Goal: Download file/media

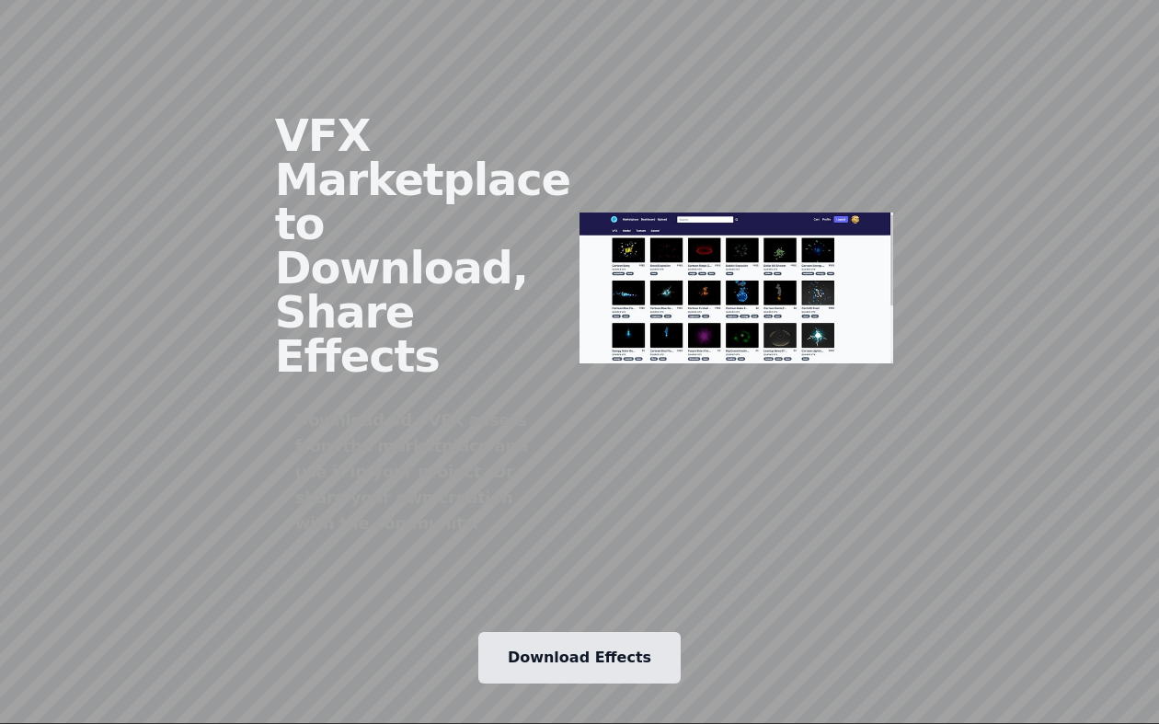
scroll to position [2571, 0]
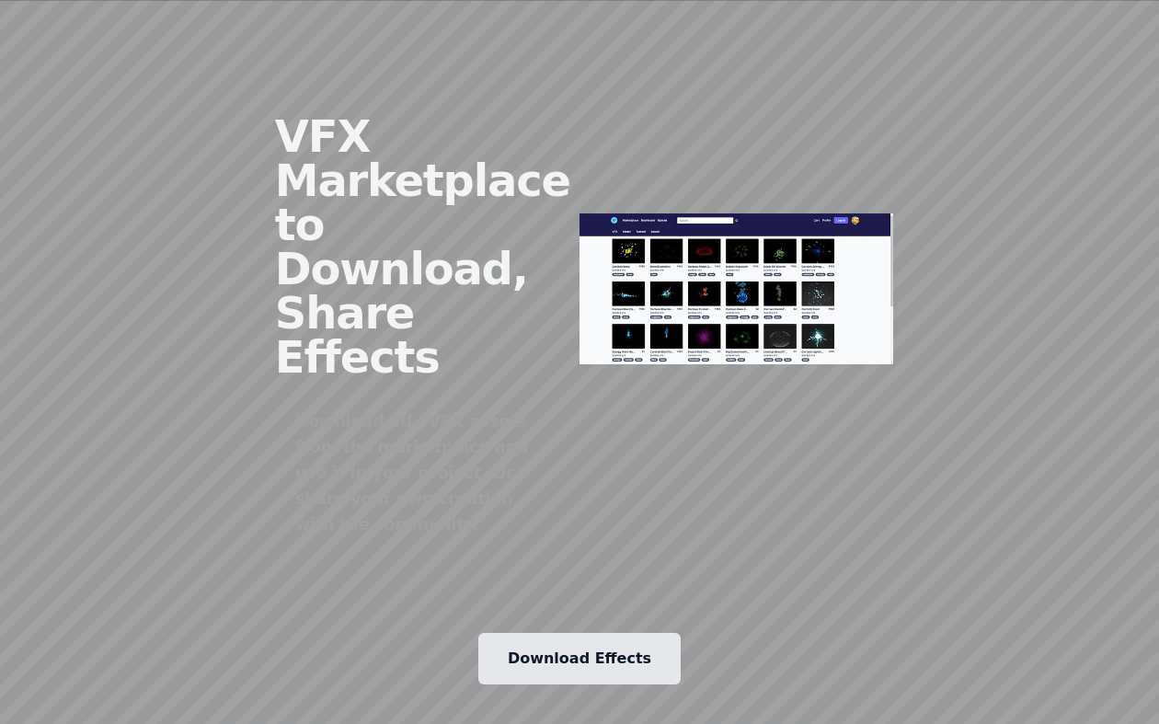
click at [585, 633] on link "Download Effects" at bounding box center [579, 659] width 202 height 52
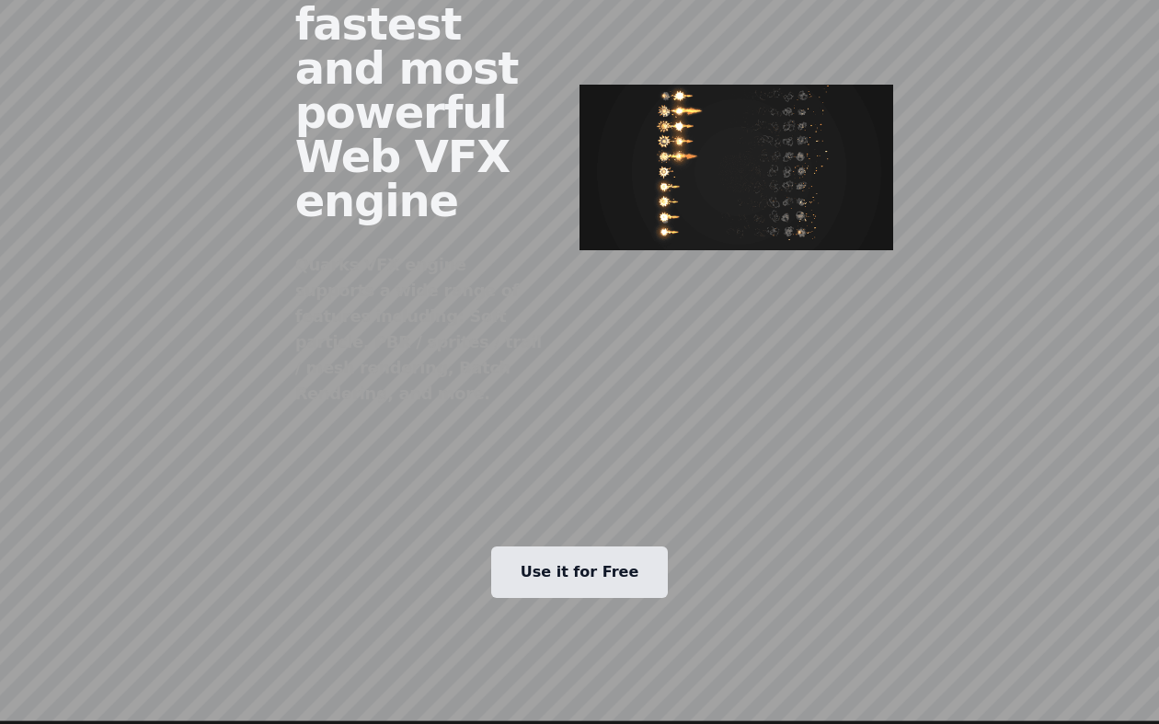
scroll to position [1003, 0]
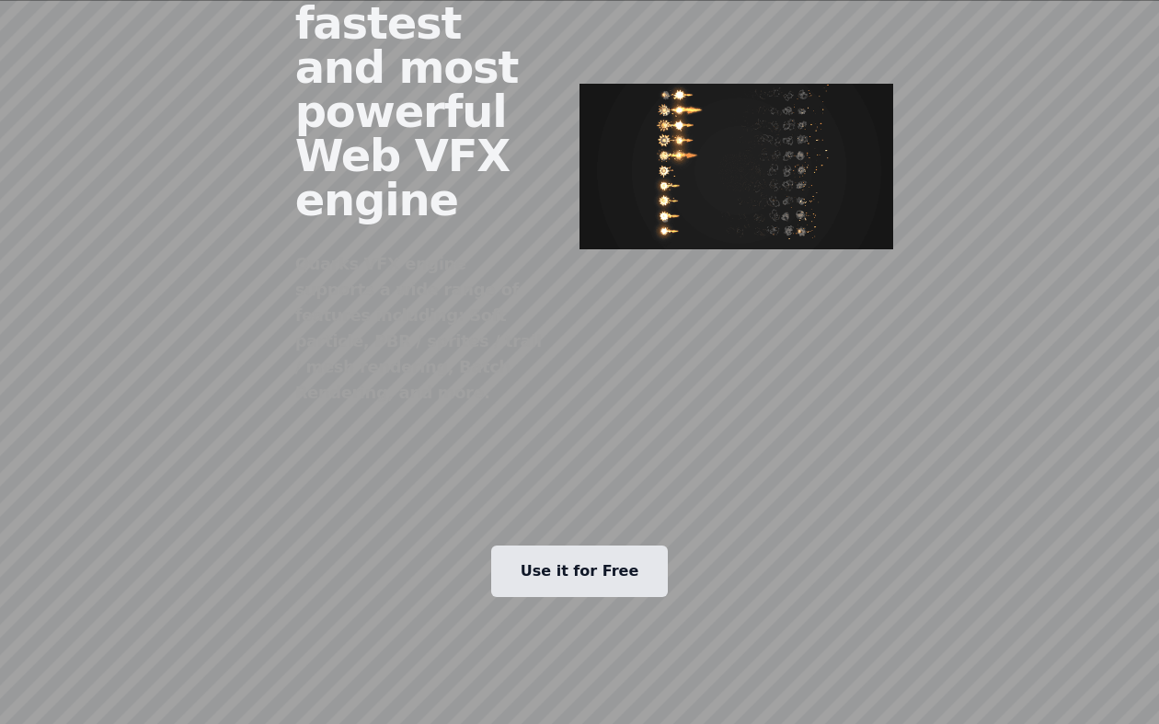
click at [597, 545] on link "Use it for Free" at bounding box center [580, 571] width 178 height 52
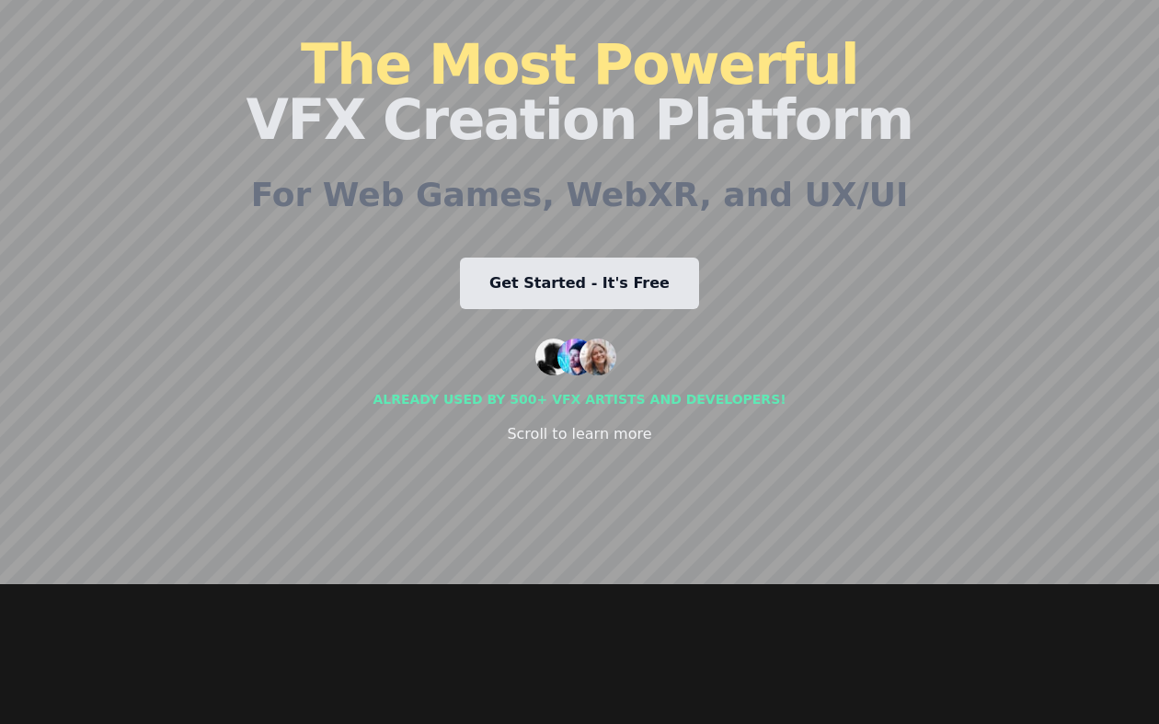
scroll to position [0, 0]
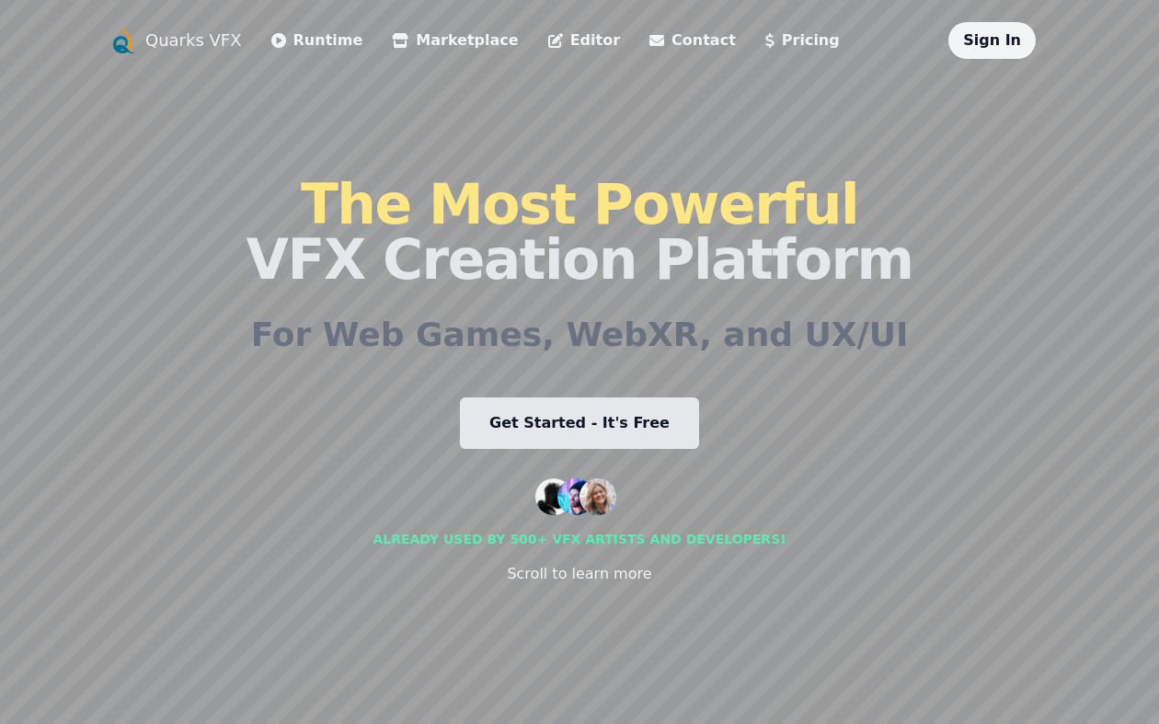
click at [476, 219] on span "The Most Powerful" at bounding box center [579, 204] width 557 height 64
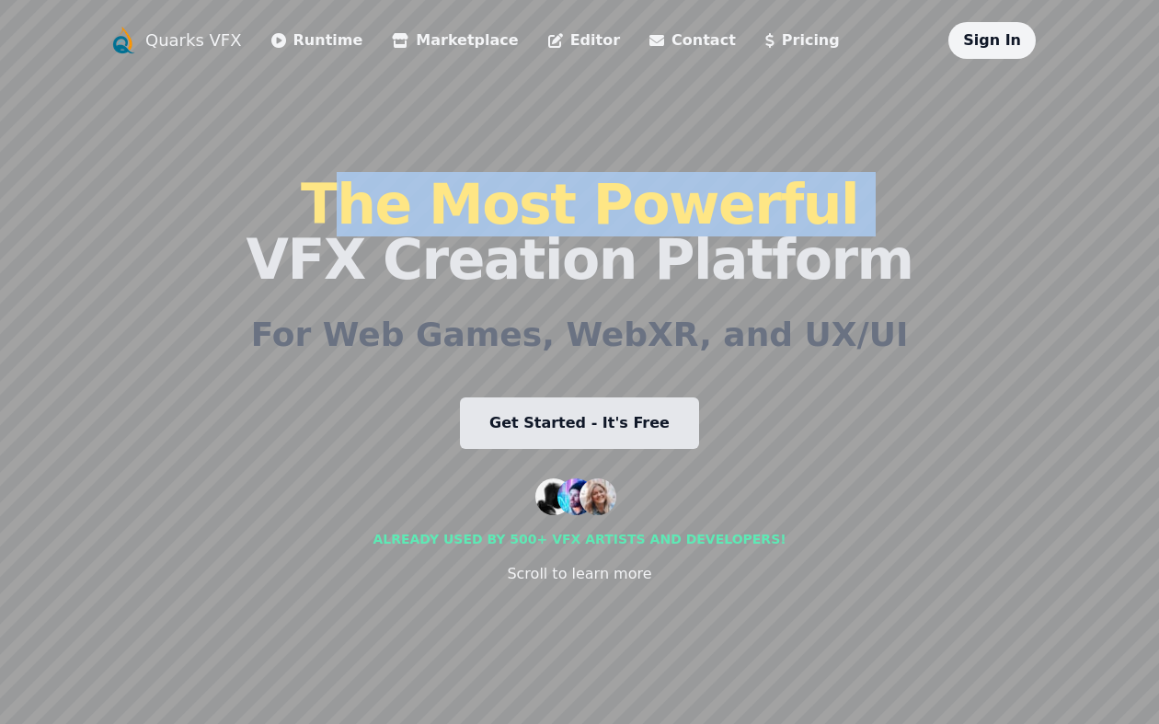
click at [476, 219] on span "The Most Powerful" at bounding box center [579, 204] width 557 height 64
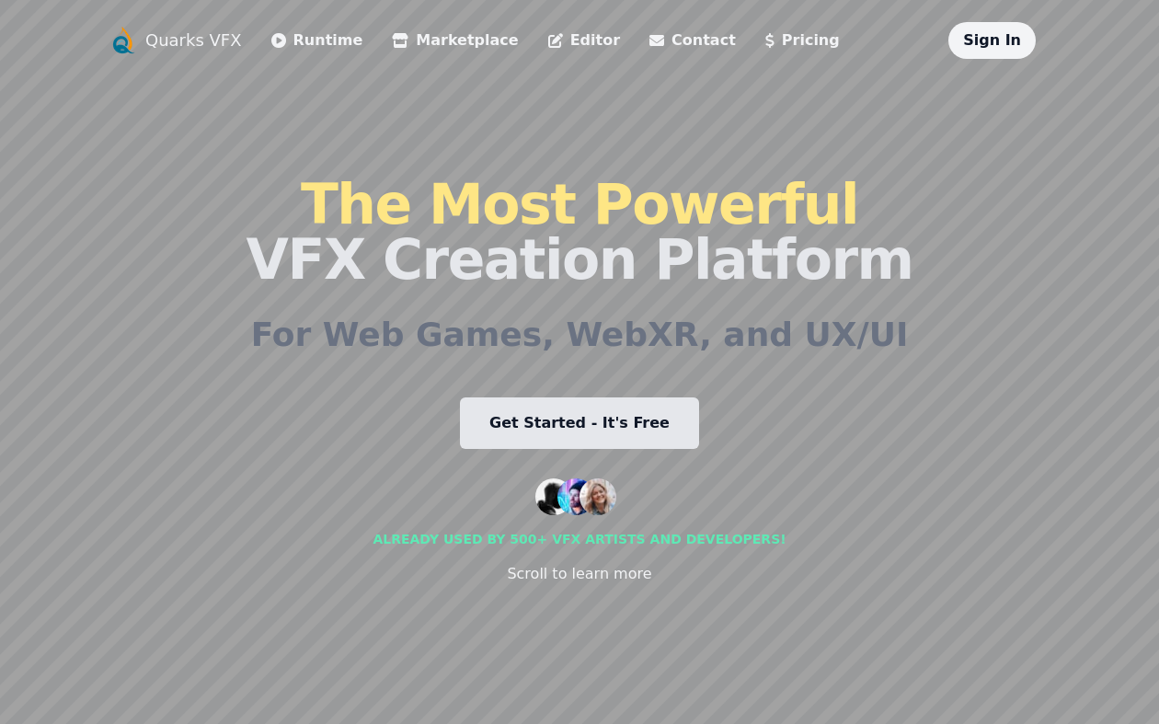
click at [498, 275] on h1 "The Most Powerful VFX Creation Platform" at bounding box center [579, 232] width 667 height 110
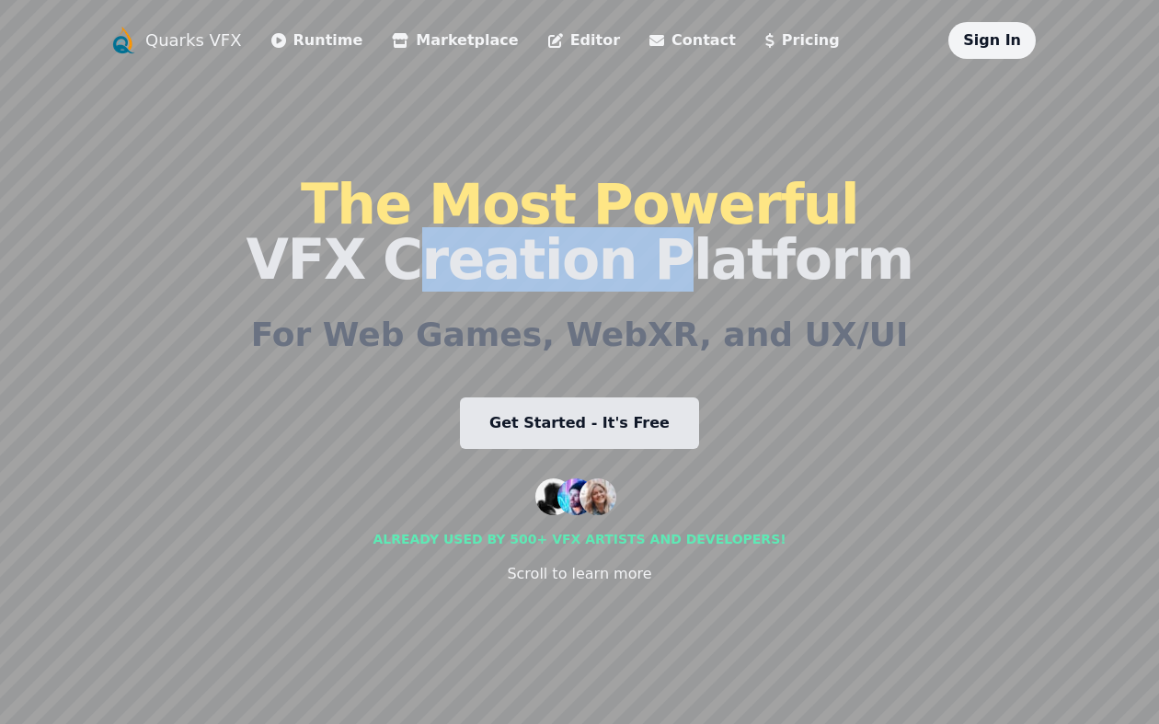
click at [498, 275] on h1 "The Most Powerful VFX Creation Platform" at bounding box center [579, 232] width 667 height 110
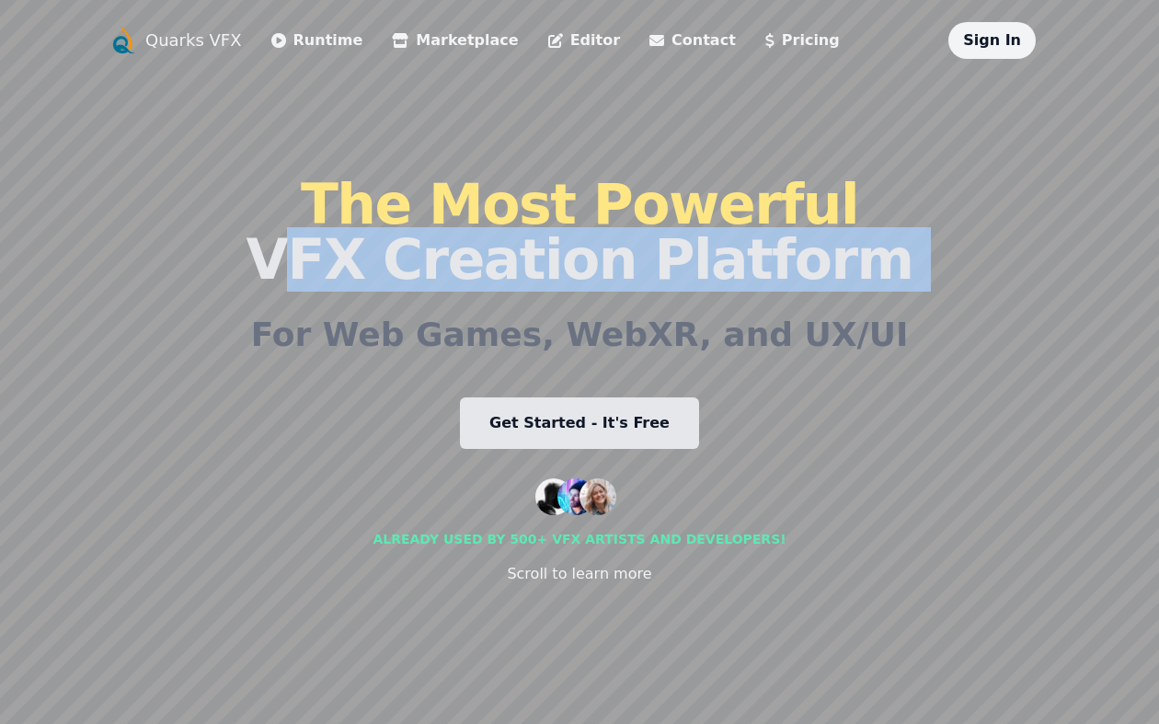
click at [498, 275] on h1 "The Most Powerful VFX Creation Platform" at bounding box center [579, 232] width 667 height 110
click at [482, 269] on h1 "The Most Powerful VFX Creation Platform" at bounding box center [579, 232] width 667 height 110
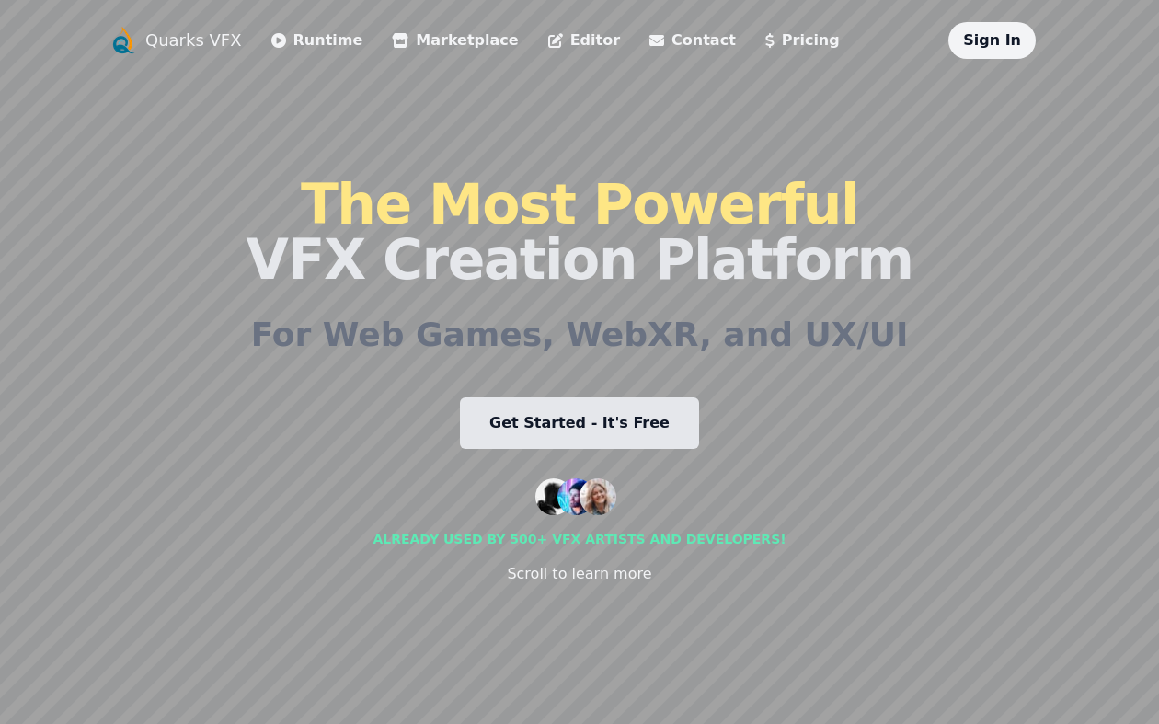
click at [500, 413] on link "Get Started - It's Free" at bounding box center [579, 423] width 239 height 52
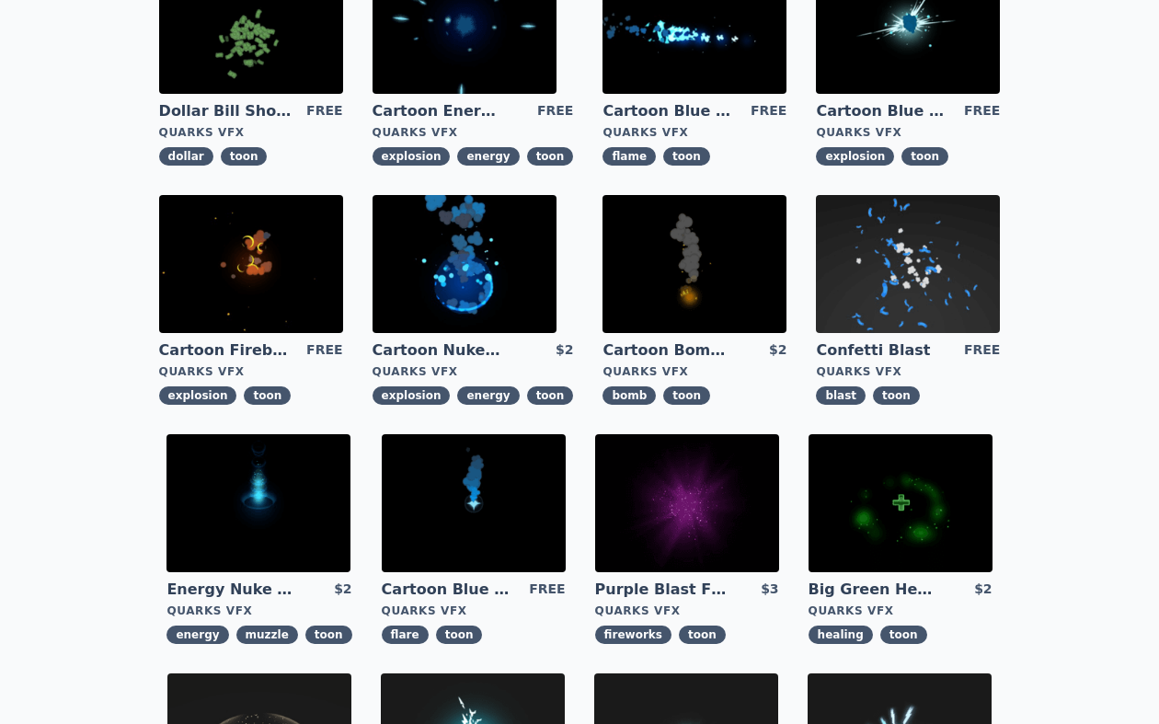
scroll to position [441, 0]
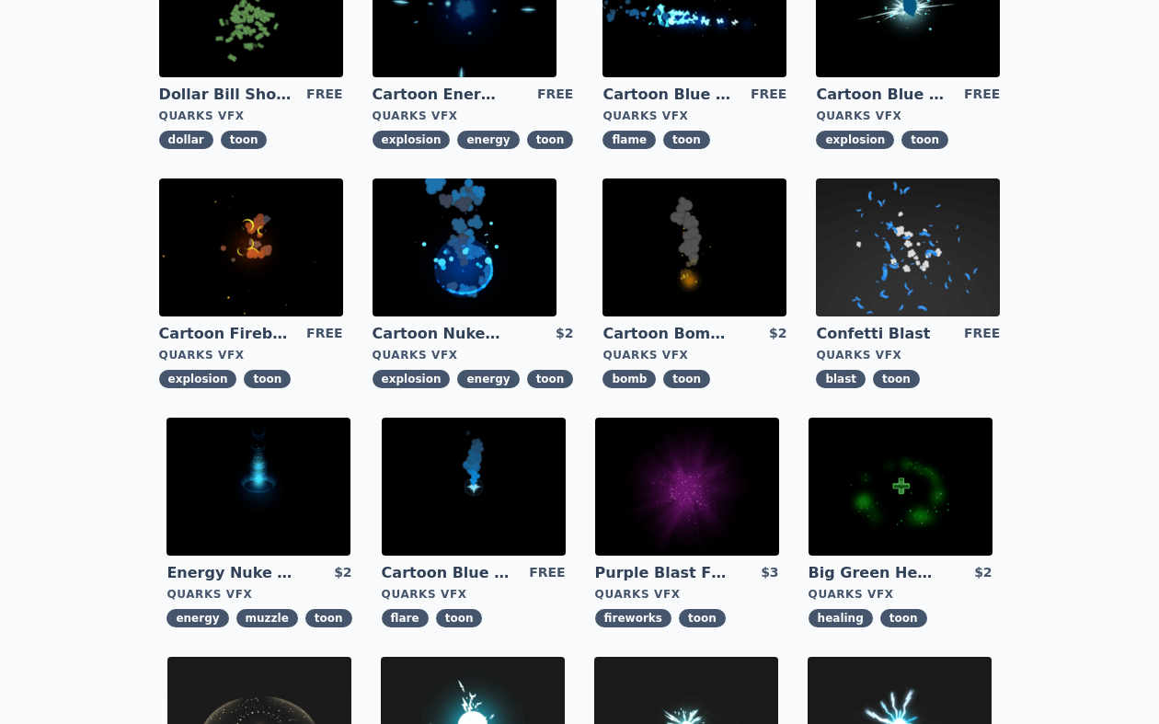
click at [658, 267] on img at bounding box center [694, 247] width 184 height 138
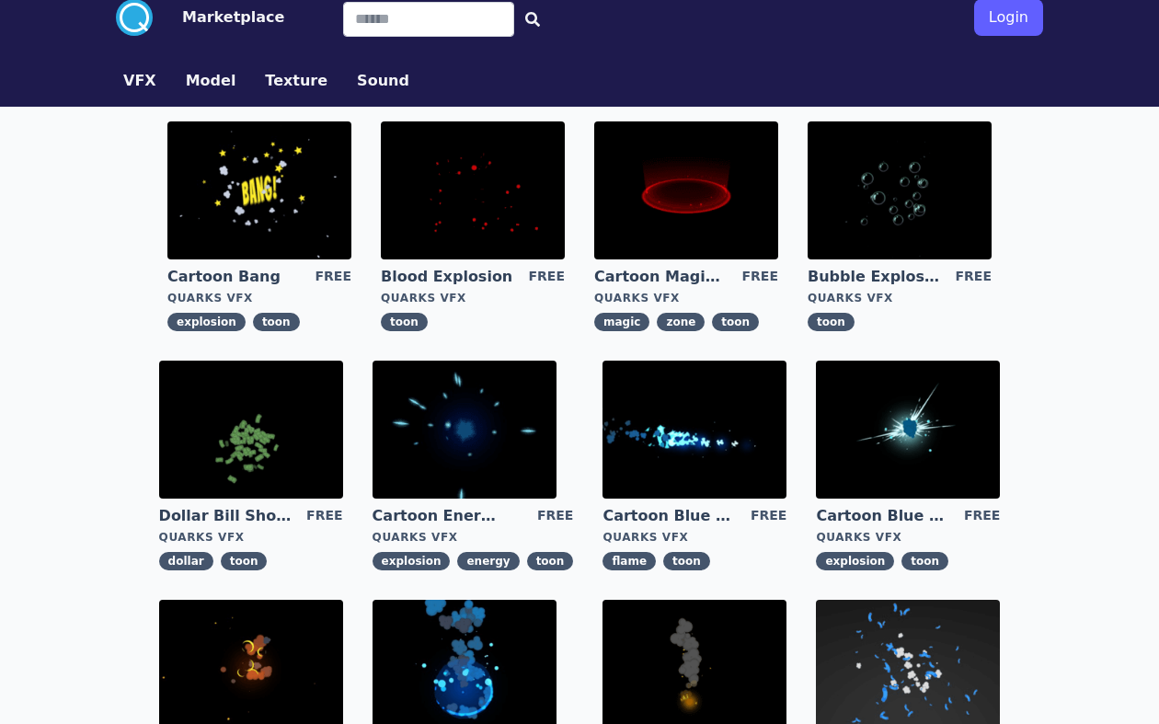
scroll to position [0, 0]
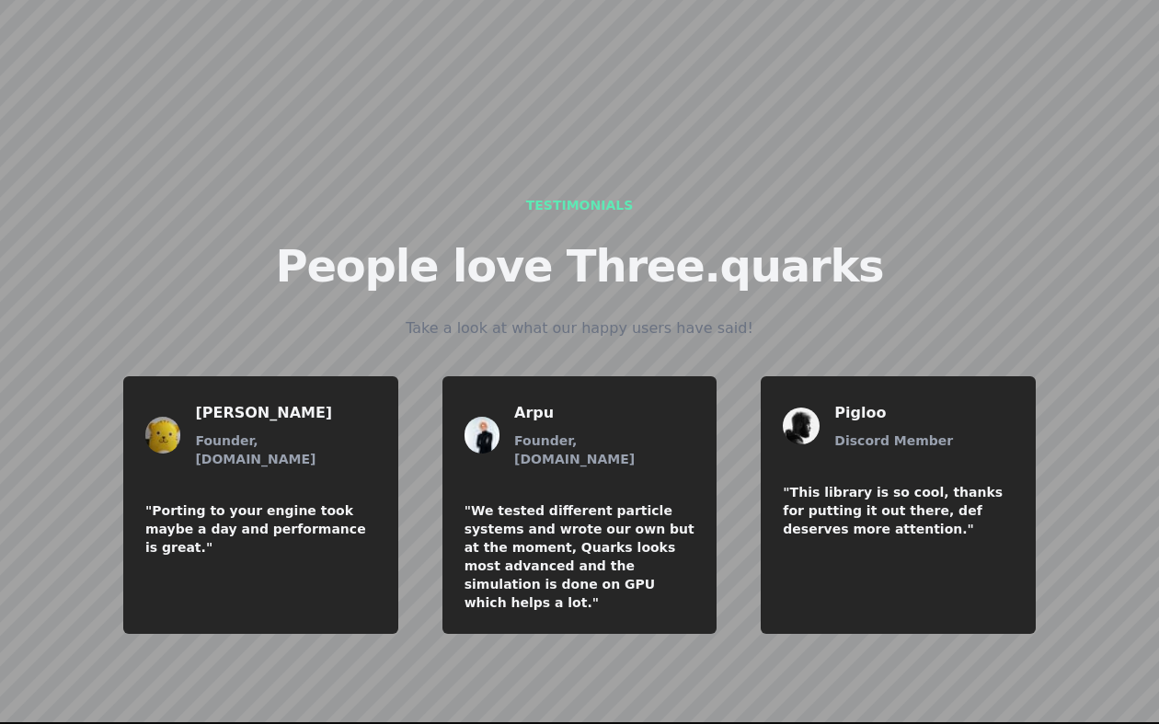
scroll to position [2303, 0]
